Goal: Check status: Check status

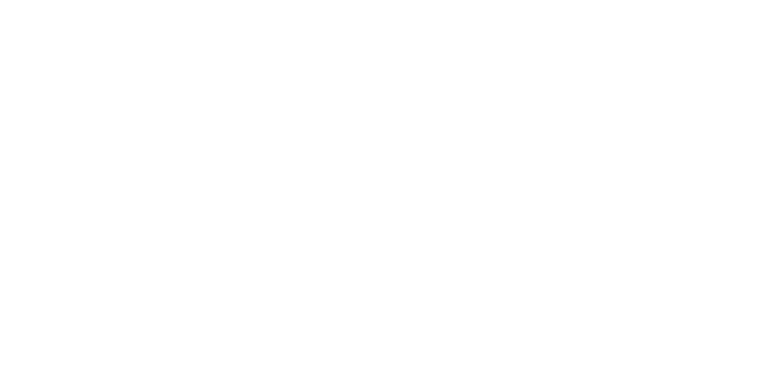
click at [250, 99] on body at bounding box center [381, 190] width 763 height 381
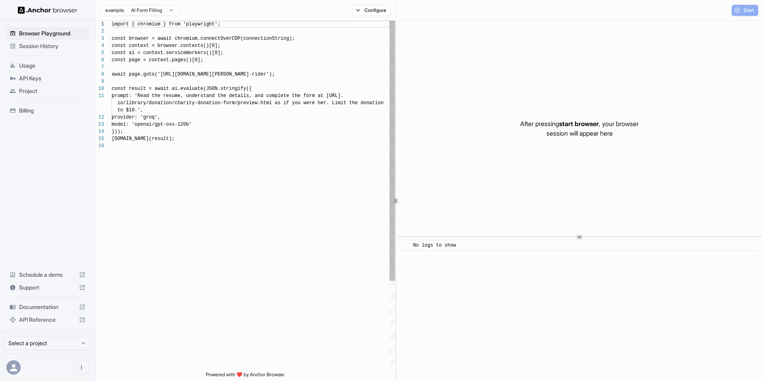
scroll to position [72, 0]
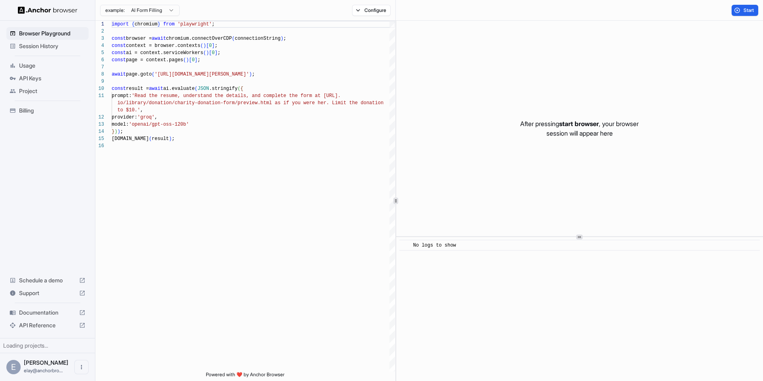
click at [43, 42] on span "Session History" at bounding box center [52, 46] width 66 height 8
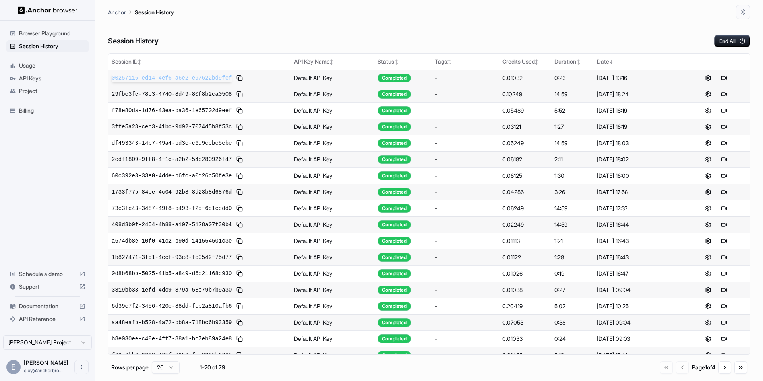
click at [161, 76] on span "00257116-ed14-4ef6-a6e2-e97622bd9fef" at bounding box center [172, 78] width 120 height 8
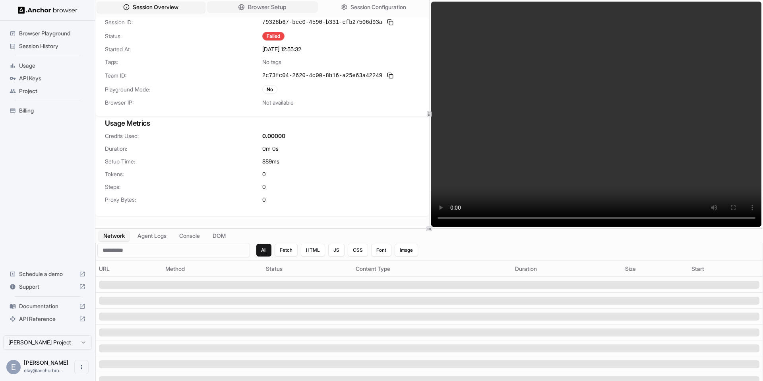
click at [298, 8] on button "Browser Setup" at bounding box center [262, 8] width 111 height 12
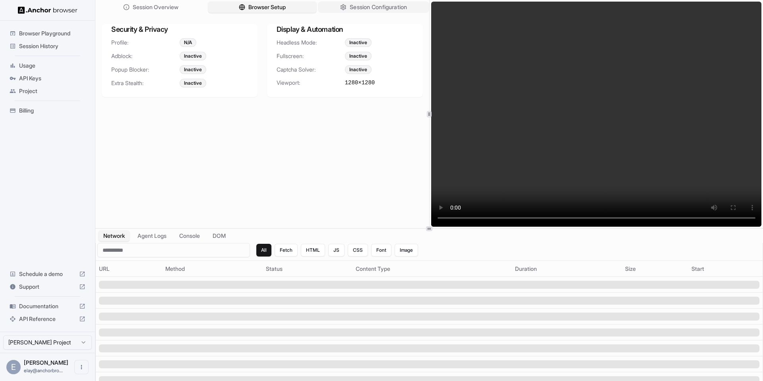
click at [342, 4] on icon "button" at bounding box center [343, 7] width 6 height 6
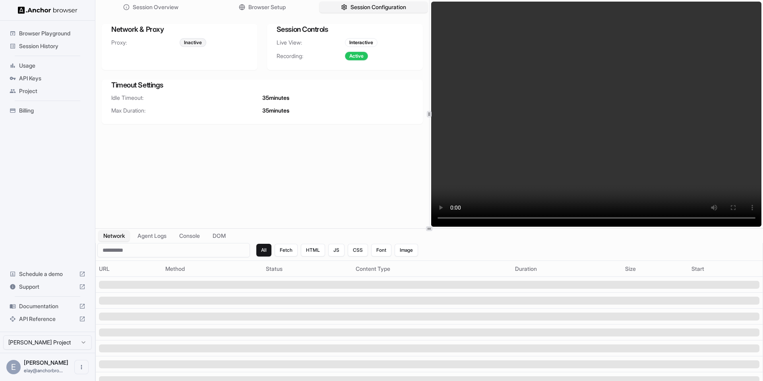
click at [542, 120] on video at bounding box center [596, 114] width 331 height 225
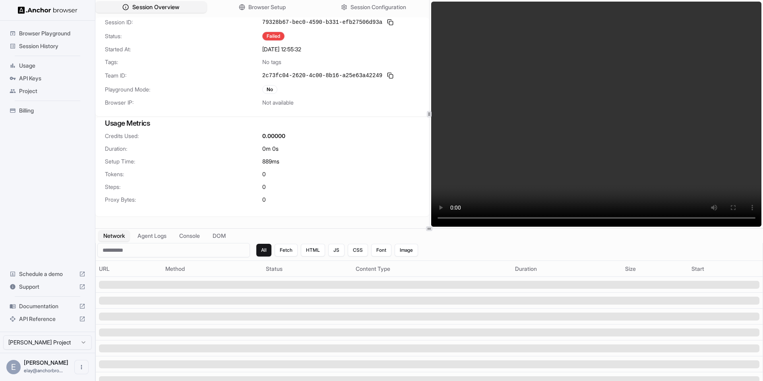
click at [174, 8] on span "Session Overview" at bounding box center [155, 7] width 47 height 8
click at [270, 35] on div "Failed" at bounding box center [273, 36] width 22 height 9
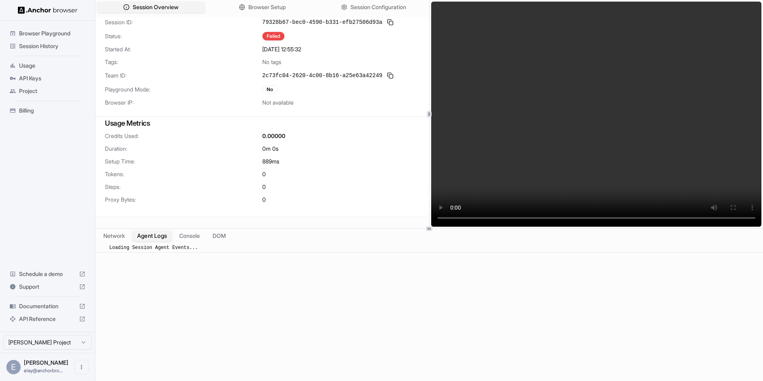
click at [172, 236] on button "Agent Logs" at bounding box center [152, 236] width 40 height 12
click at [205, 234] on button "Console" at bounding box center [189, 236] width 31 height 12
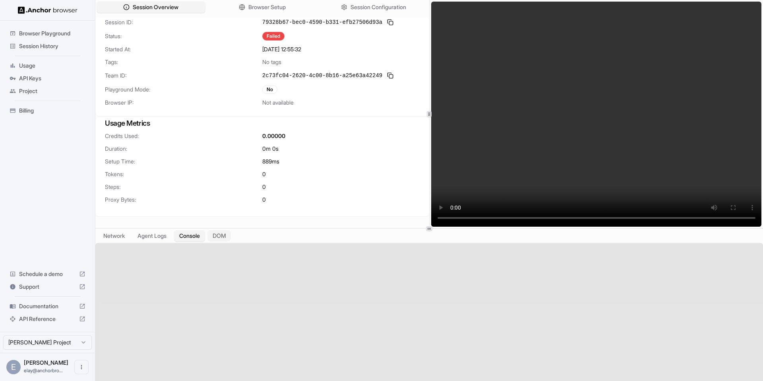
click at [231, 234] on button "DOM" at bounding box center [218, 236] width 23 height 12
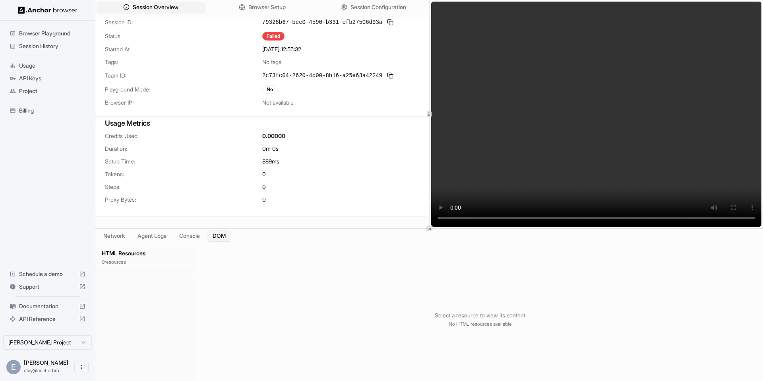
click at [358, 18] on span "79328b67-bec0-4590-b331-efb27506d93a" at bounding box center [322, 22] width 120 height 8
copy div "79328b67-bec0-4590-b331-efb27506d93a"
